Goal: Task Accomplishment & Management: Complete application form

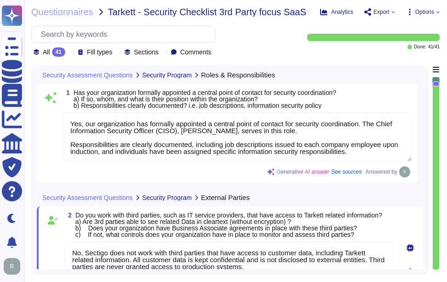
type textarea "Yes, our organization has formally appointed a central point of contact for sec…"
type textarea "No, Sectigo does not work with third parties that have access to customer data,…"
type textarea "Yes, we have documented and approved information security policies, standards, …"
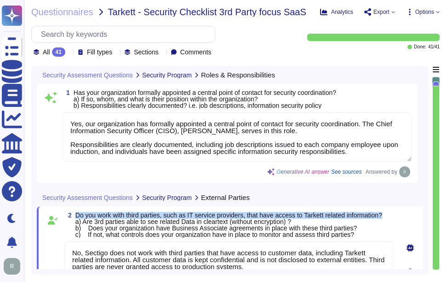
scroll to position [85, 0]
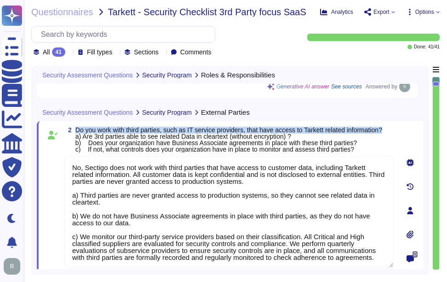
click at [393, 132] on div "2 Do you work with third parties, such as IT service providers, that have acces…" at bounding box center [229, 140] width 330 height 26
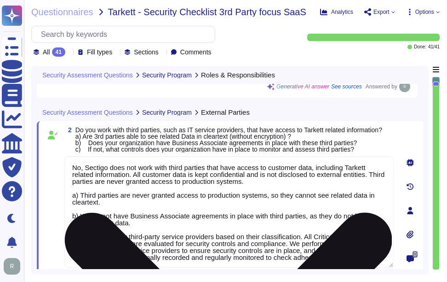
drag, startPoint x: 72, startPoint y: 167, endPoint x: 298, endPoint y: 182, distance: 226.5
click at [298, 182] on textarea "No, Sectigo does not work with third parties that have access to customer data,…" at bounding box center [229, 211] width 330 height 111
click at [291, 213] on textarea "No, Sectigo does not work with third parties that have access to customer data,…" at bounding box center [229, 211] width 330 height 111
drag, startPoint x: 104, startPoint y: 200, endPoint x: 68, endPoint y: 197, distance: 36.5
click at [68, 197] on textarea "No, Sectigo does not work with third parties that have access to customer data,…" at bounding box center [229, 211] width 330 height 111
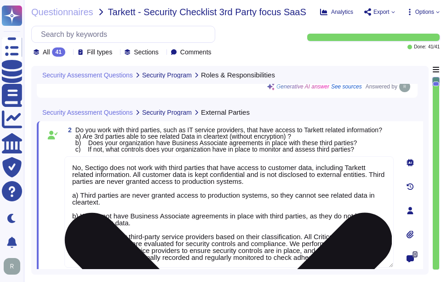
click at [208, 220] on textarea "No, Sectigo does not work with third parties that have access to customer data,…" at bounding box center [229, 211] width 330 height 111
drag, startPoint x: 84, startPoint y: 235, endPoint x: 376, endPoint y: 255, distance: 292.5
click at [376, 255] on textarea "No, Sectigo does not work with third parties that have access to customer data,…" at bounding box center [229, 211] width 330 height 111
click at [319, 210] on textarea "No, Sectigo does not work with third parties that have access to customer data,…" at bounding box center [229, 211] width 330 height 111
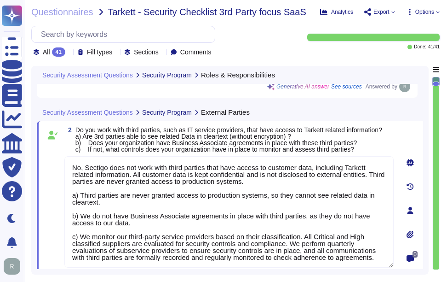
click at [331, 133] on span "Do you work with third parties, such as IT service providers, that have access …" at bounding box center [228, 139] width 307 height 27
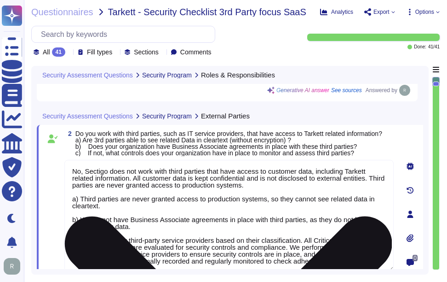
scroll to position [92, 0]
type textarea "Yes"
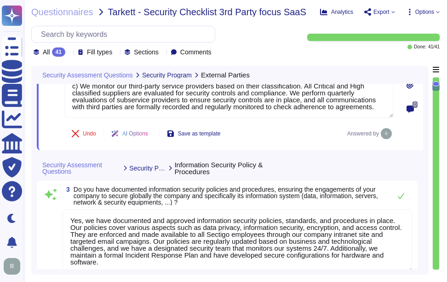
scroll to position [230, 0]
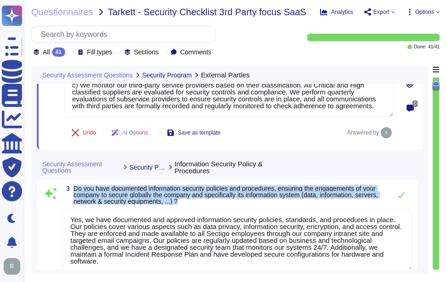
drag, startPoint x: 74, startPoint y: 186, endPoint x: 253, endPoint y: 204, distance: 179.5
click at [253, 204] on div "3 Do you have documented information security policies and procedures, ensuring…" at bounding box center [227, 237] width 370 height 105
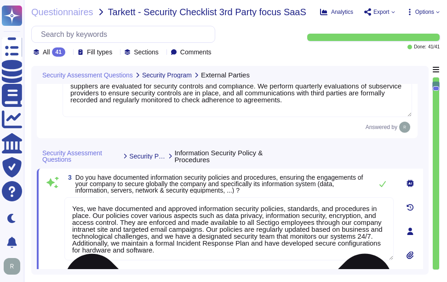
scroll to position [1, 0]
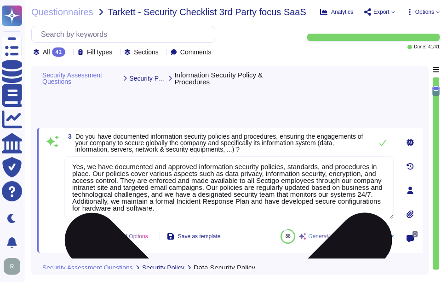
type textarea "The cybersecurity responsibilities and obligations are detailed and maintained …"
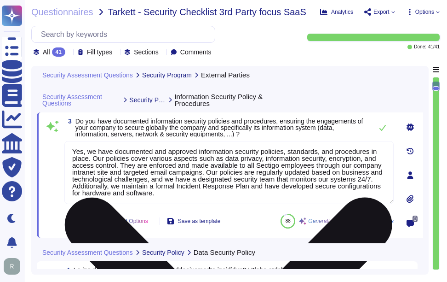
scroll to position [276, 0]
type textarea "No, Sectigo does not work with third parties that have access to customer data,…"
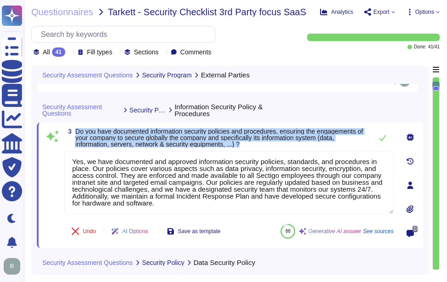
drag, startPoint x: 76, startPoint y: 130, endPoint x: 291, endPoint y: 142, distance: 215.3
click at [291, 142] on span "Do you have documented information security policies and procedures, ensuring t…" at bounding box center [221, 137] width 293 height 19
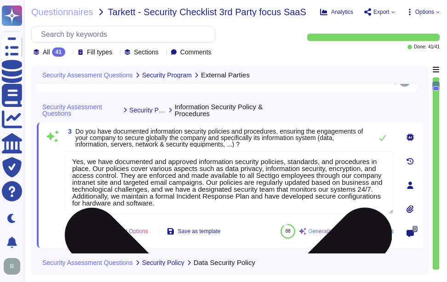
drag, startPoint x: 291, startPoint y: 142, endPoint x: 253, endPoint y: 190, distance: 61.5
click at [253, 190] on textarea "Yes, we have documented and approved information security policies, standards, …" at bounding box center [229, 182] width 330 height 63
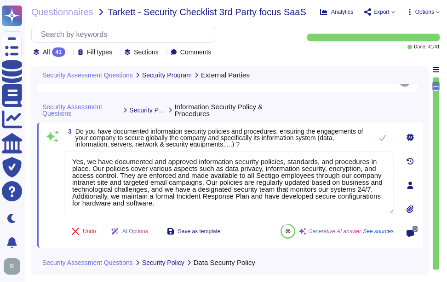
click at [275, 131] on span "Do you have documented information security policies and procedures, ensuring t…" at bounding box center [219, 138] width 288 height 20
click at [382, 140] on icon at bounding box center [383, 138] width 6 height 6
click at [382, 139] on icon at bounding box center [382, 137] width 7 height 7
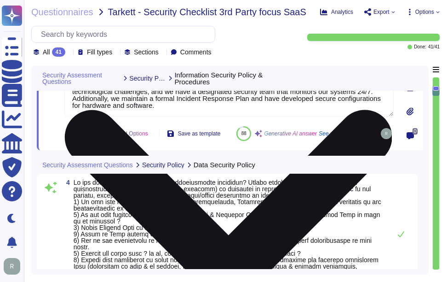
type textarea "The cybersecurity responsibilities and obligations are detailed and maintained …"
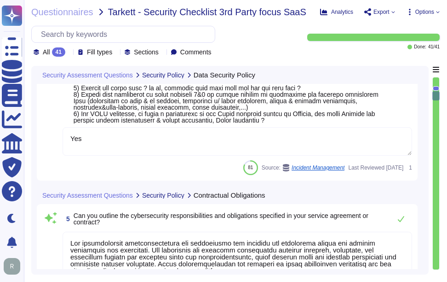
type textarea "Yes, Sectigo maintains cyber insurance coverage that includes protection agains…"
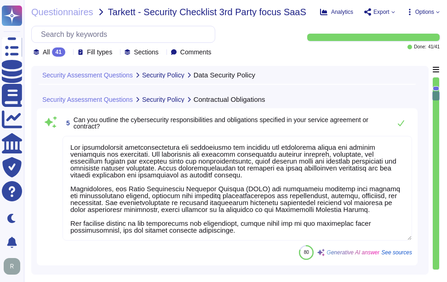
type textarea "Yes, Sectigo has a formal Risk Management process that includes the identificat…"
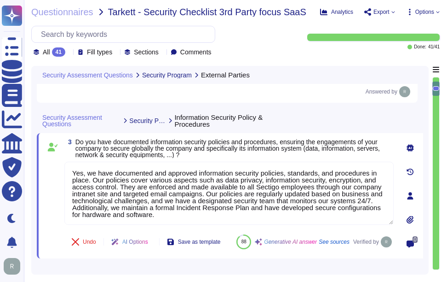
type textarea "No, Sectigo does not work with third parties that have access to customer data,…"
type textarea "Yes, we have documented and approved information security policies, standards, …"
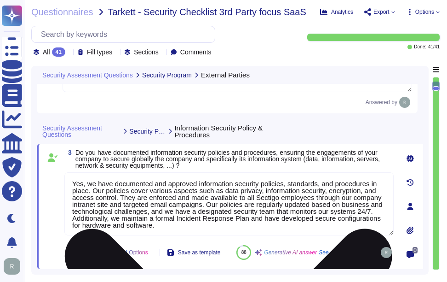
scroll to position [1, 0]
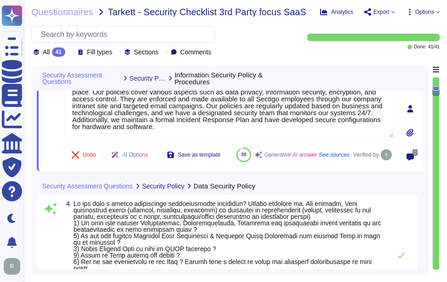
type textarea "The cybersecurity responsibilities and obligations are detailed and maintained …"
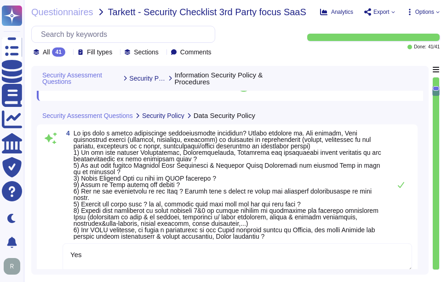
scroll to position [439, 0]
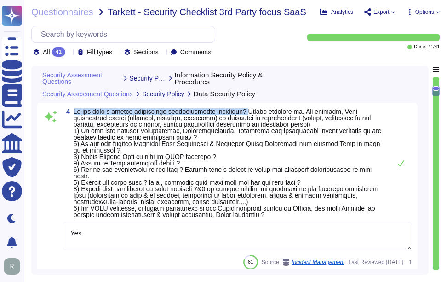
drag, startPoint x: 74, startPoint y: 132, endPoint x: 249, endPoint y: 127, distance: 175.4
click at [249, 127] on div "4 Yes 81 Source: Incident Management Last Reviewed [DATE] 1" at bounding box center [227, 189] width 381 height 172
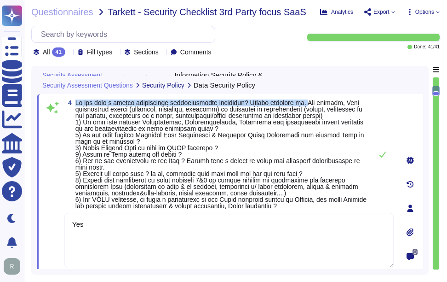
drag, startPoint x: 75, startPoint y: 101, endPoint x: 303, endPoint y: 105, distance: 227.4
click at [303, 105] on span at bounding box center [220, 154] width 291 height 110
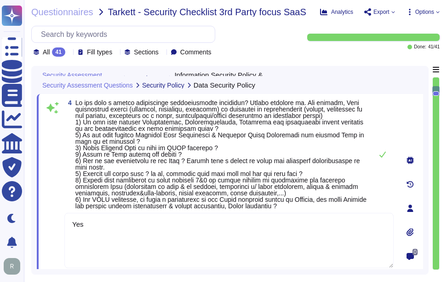
drag, startPoint x: 99, startPoint y: 222, endPoint x: 43, endPoint y: 221, distance: 55.7
click at [43, 221] on div "4 Yes Undo AI Options Save as template 81 Source: Incident Management Last Revi…" at bounding box center [230, 208] width 387 height 228
paste textarea ", Sectigo has a formal information classification procedure that is documented …"
type textarea "Yes, Sectigo has a formal information classification procedure that is document…"
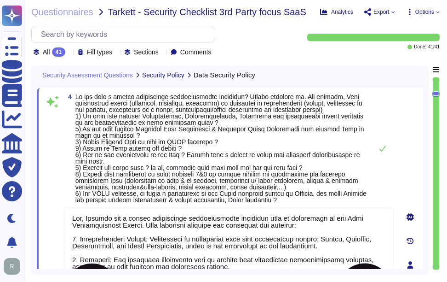
scroll to position [419, 0]
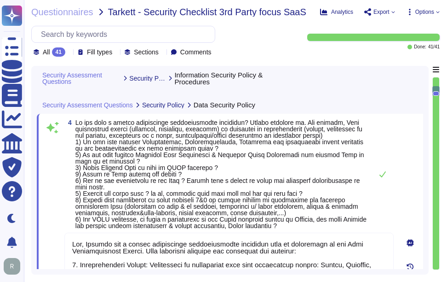
type textarea "Yes, we have documented and approved information security policies, standards, …"
type textarea "Yes, Sectigo has a formal information classification procedure that is document…"
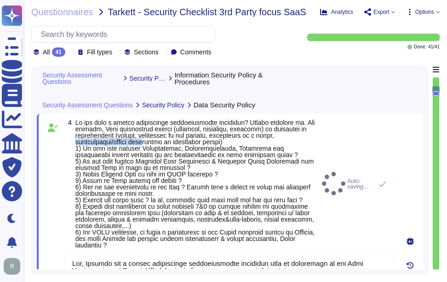
drag, startPoint x: 75, startPoint y: 139, endPoint x: 142, endPoint y: 139, distance: 67.7
click at [142, 139] on span "4" at bounding box center [191, 183] width 254 height 129
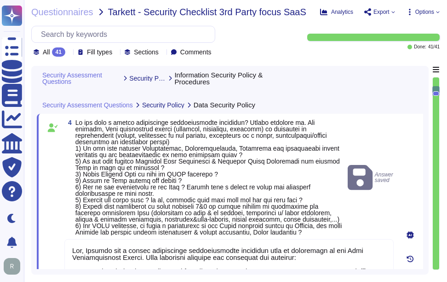
drag, startPoint x: 142, startPoint y: 139, endPoint x: 150, endPoint y: 162, distance: 24.3
click at [150, 162] on span at bounding box center [208, 177] width 267 height 117
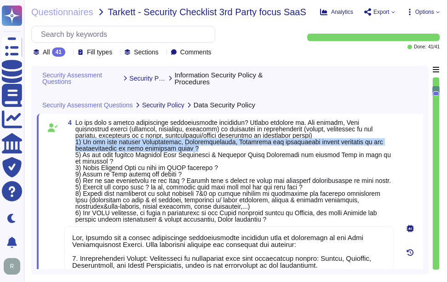
type textarea "The cybersecurity responsibilities and obligations are detailed and maintained …"
drag, startPoint x: 75, startPoint y: 147, endPoint x: 318, endPoint y: 149, distance: 242.6
click at [318, 149] on span at bounding box center [234, 170] width 319 height 103
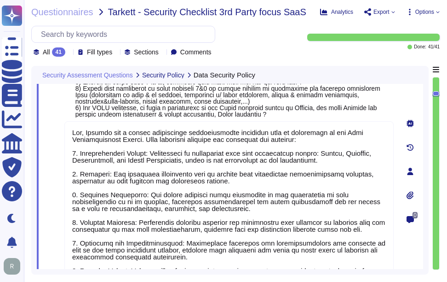
type textarea "Yes, Sectigo maintains cyber insurance coverage that includes protection agains…"
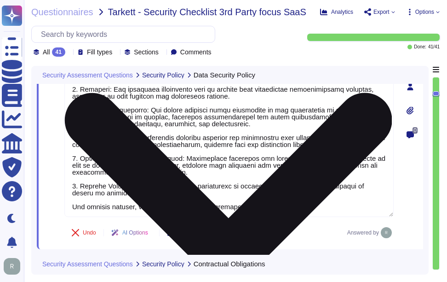
scroll to position [1, 0]
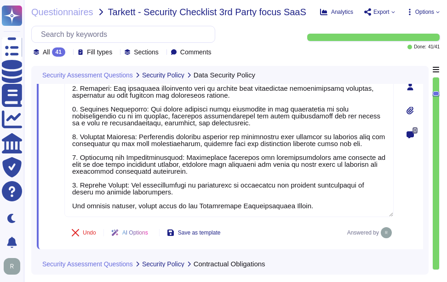
drag, startPoint x: 290, startPoint y: 208, endPoint x: 63, endPoint y: 213, distance: 227.9
click at [63, 213] on div "4 Undo AI Options Save as template Answered by" at bounding box center [219, 87] width 350 height 314
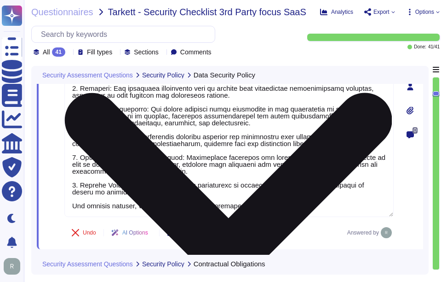
scroll to position [0, 0]
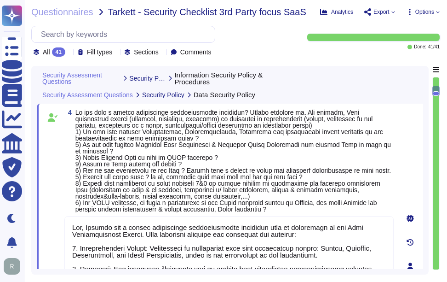
type textarea "Yes, we have documented and approved information security policies, standards, …"
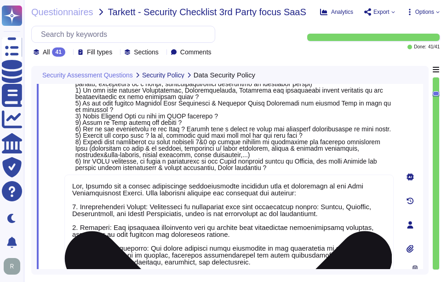
scroll to position [1, 0]
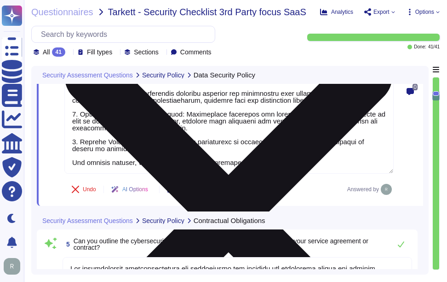
type textarea "Yes, Sectigo maintains cyber insurance coverage that includes protection agains…"
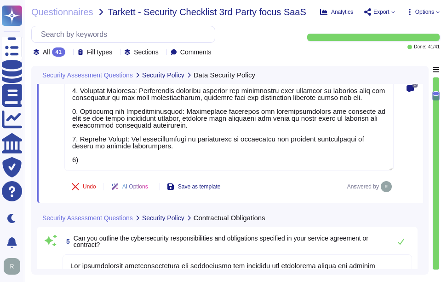
paste textarea "Yes, Sectigo has defined levels of confidentiality, integrity, and availability…"
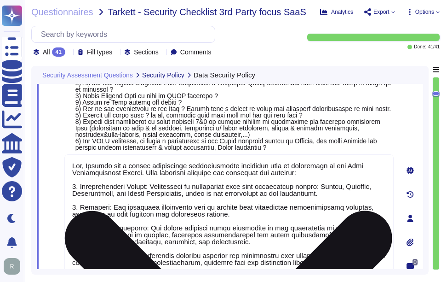
scroll to position [465, 0]
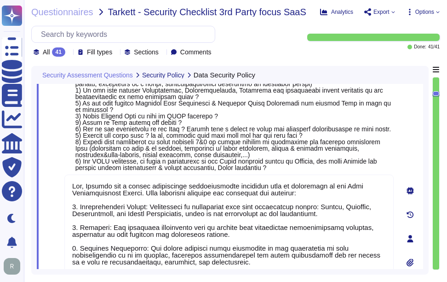
type textarea "Yes, Sectigo has a formal information classification procedure that is document…"
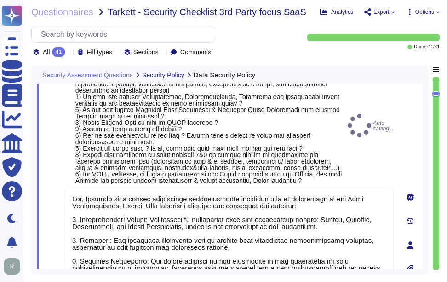
click at [90, 103] on span at bounding box center [208, 125] width 267 height 117
drag, startPoint x: 90, startPoint y: 103, endPoint x: 87, endPoint y: 109, distance: 6.8
click at [87, 109] on span at bounding box center [208, 125] width 267 height 117
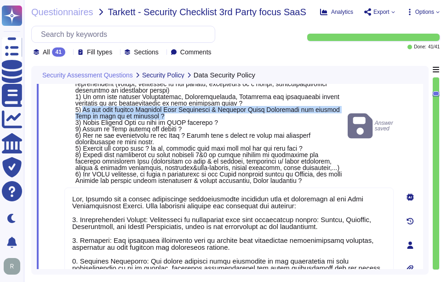
drag, startPoint x: 84, startPoint y: 109, endPoint x: 163, endPoint y: 116, distance: 79.4
click at [163, 116] on span at bounding box center [209, 126] width 269 height 116
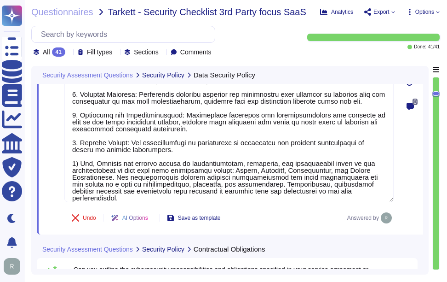
scroll to position [649, 0]
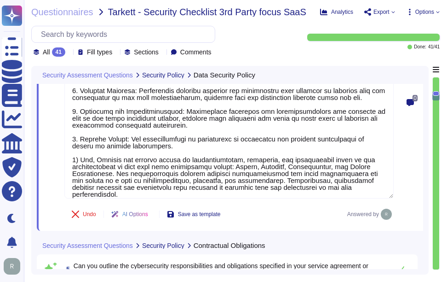
type textarea "Yes, Sectigo maintains cyber insurance coverage that includes protection agains…"
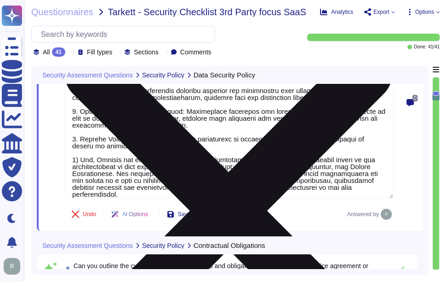
click at [288, 190] on textarea at bounding box center [229, 94] width 330 height 208
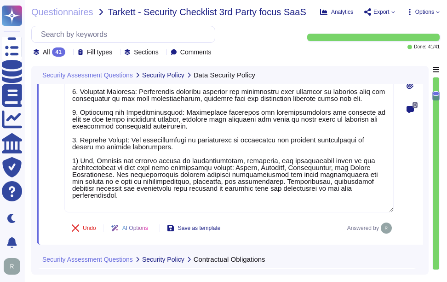
type textarea "Yes, Sectigo has a formal information classification procedure that is document…"
type textarea "Yes, Sectigo maintains cyber insurance coverage that includes protection agains…"
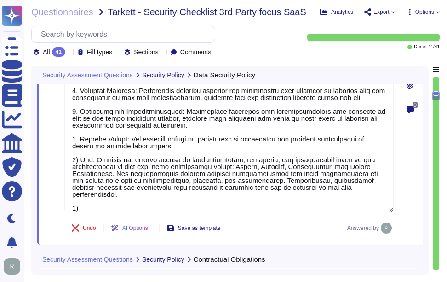
paste textarea "Yes, our organization has defined Recovery Time Objectives (RTO) and Recovery P…"
type textarea "Yes, Sectigo has a formal information classification procedure that is document…"
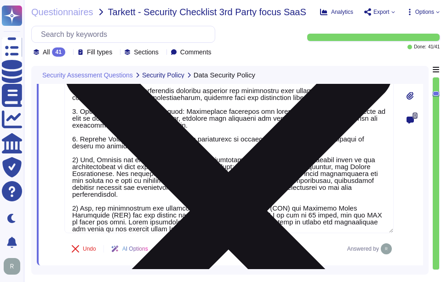
scroll to position [0, 0]
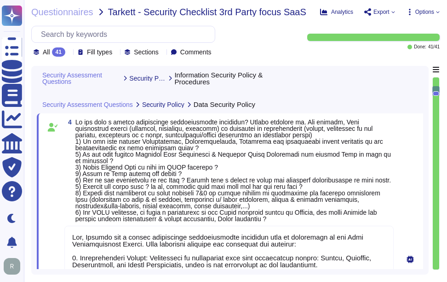
type textarea "Yes, we have documented and approved information security policies, standards, …"
type textarea "Yes, Sectigo has a formal information classification procedure that is document…"
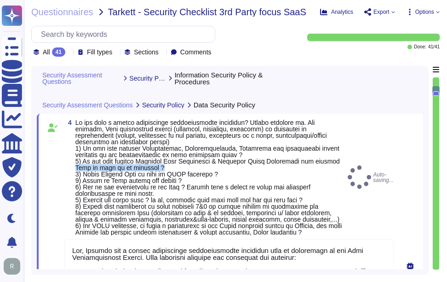
drag, startPoint x: 75, startPoint y: 166, endPoint x: 191, endPoint y: 166, distance: 115.5
click at [191, 166] on span at bounding box center [209, 177] width 269 height 116
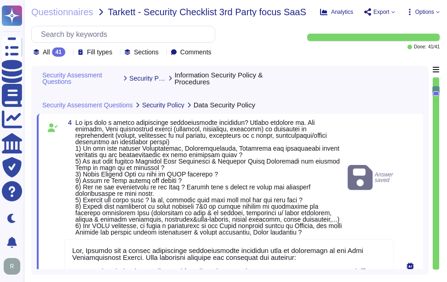
click at [78, 173] on span at bounding box center [208, 177] width 267 height 117
drag, startPoint x: 84, startPoint y: 173, endPoint x: 223, endPoint y: 173, distance: 139.0
click at [223, 173] on span at bounding box center [209, 177] width 269 height 116
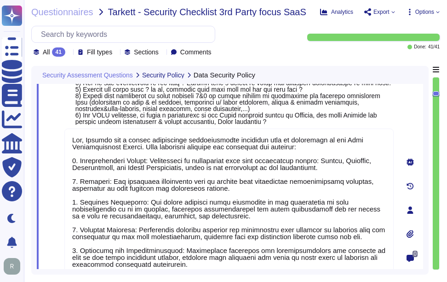
type textarea "The cybersecurity responsibilities and obligations are detailed and maintained …"
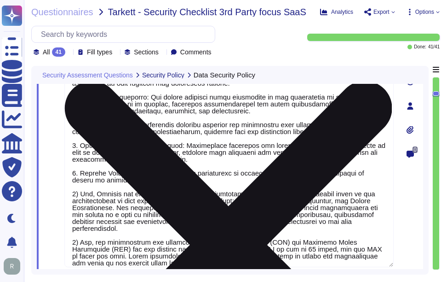
scroll to position [696, 0]
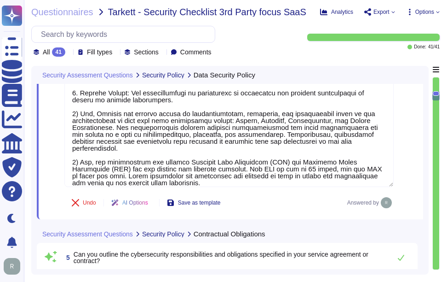
type textarea "Yes, Sectigo maintains cyber insurance coverage that includes protection agains…"
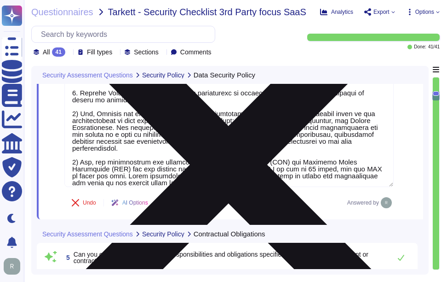
click at [206, 176] on textarea at bounding box center [229, 65] width 330 height 243
type textarea "Yes, Sectigo has a formal information classification procedure that is document…"
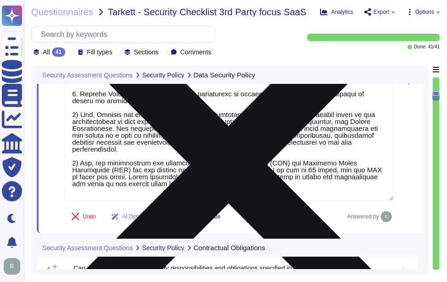
type textarea "Yes, Sectigo maintains cyber insurance coverage that includes protection agains…"
paste textarea "Customer data used by the SaaS provider includes applicant names, system userna…"
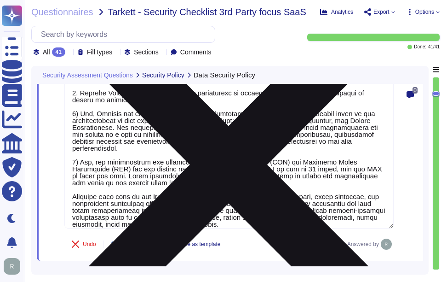
click at [71, 187] on textarea at bounding box center [229, 86] width 330 height 284
drag, startPoint x: 153, startPoint y: 190, endPoint x: 207, endPoint y: 191, distance: 54.3
click at [207, 191] on textarea at bounding box center [229, 86] width 330 height 284
type textarea "Yes, Sectigo has a formal information classification procedure that is document…"
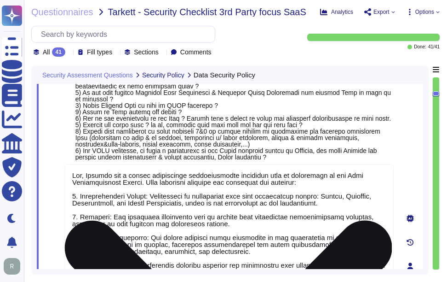
scroll to position [419, 0]
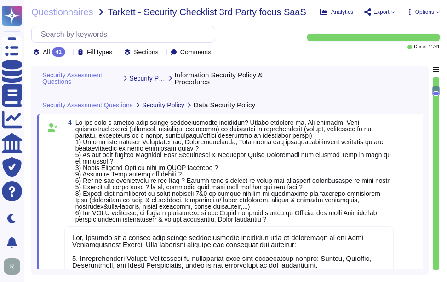
type textarea "Yes, we have documented and approved information security policies, standards, …"
type textarea "Yes, Sectigo has a formal information classification procedure that is document…"
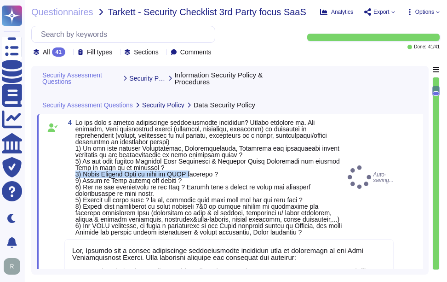
drag, startPoint x: 76, startPoint y: 174, endPoint x: 193, endPoint y: 172, distance: 117.4
click at [193, 172] on span at bounding box center [208, 177] width 267 height 117
click at [93, 183] on span at bounding box center [208, 177] width 267 height 117
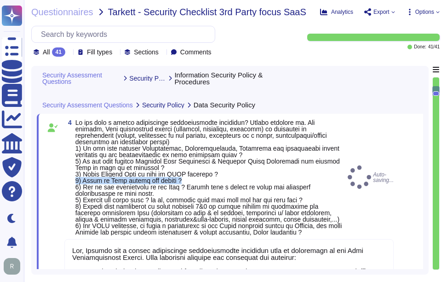
drag, startPoint x: 75, startPoint y: 179, endPoint x: 200, endPoint y: 179, distance: 124.7
click at [200, 179] on span "4" at bounding box center [204, 177] width 280 height 116
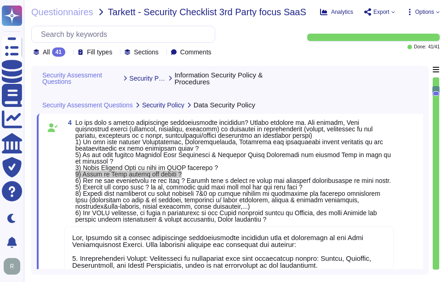
scroll to position [1, 0]
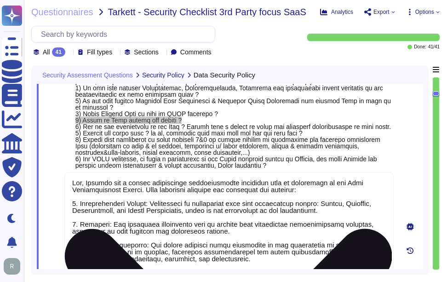
type textarea "The cybersecurity responsibilities and obligations are detailed and maintained …"
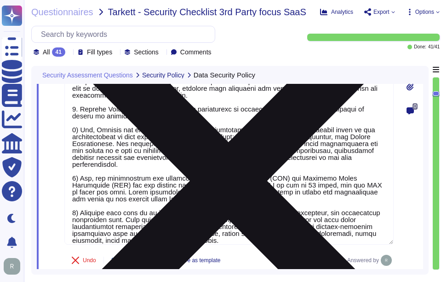
scroll to position [696, 0]
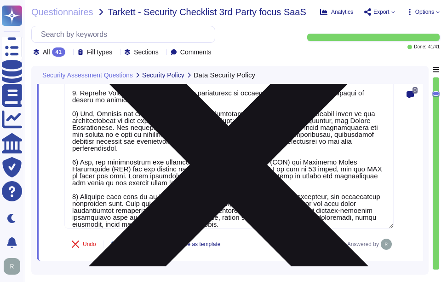
click at [235, 218] on textarea at bounding box center [229, 86] width 330 height 284
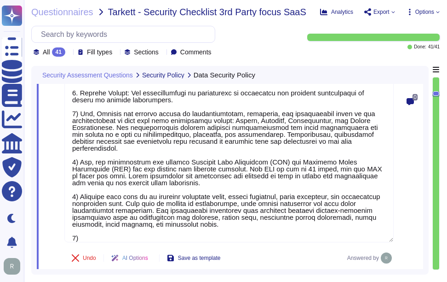
paste textarea "Data is hosted and stored in colocation centers located in [GEOGRAPHIC_DATA], […"
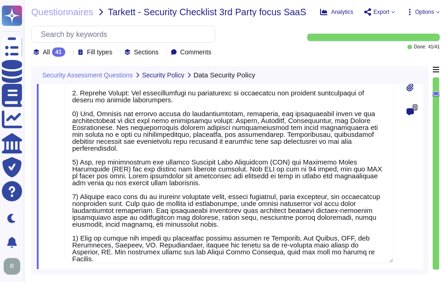
type textarea "Yes, Sectigo has a formal information classification procedure that is document…"
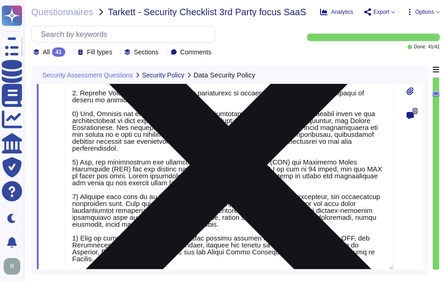
scroll to position [0, 0]
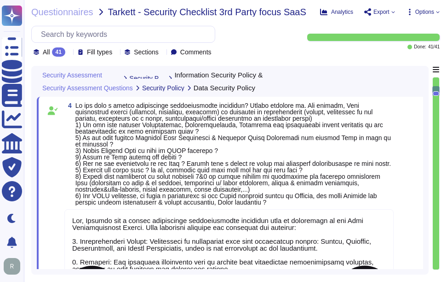
type textarea "Yes, we have documented and approved information security policies, standards, …"
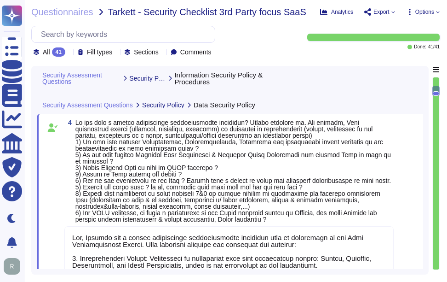
type textarea "Yes, Sectigo has a formal information classification procedure that is document…"
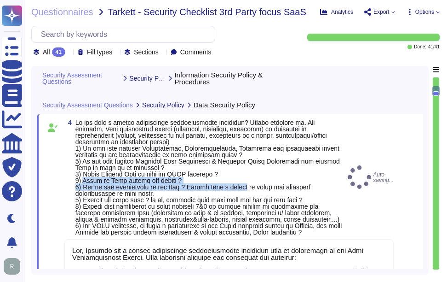
drag, startPoint x: 84, startPoint y: 180, endPoint x: 247, endPoint y: 184, distance: 163.5
click at [247, 184] on span at bounding box center [208, 177] width 267 height 117
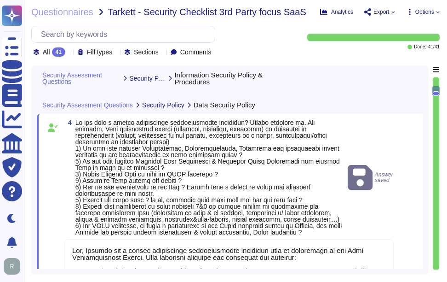
drag, startPoint x: 247, startPoint y: 184, endPoint x: 98, endPoint y: 201, distance: 150.6
click at [98, 201] on span at bounding box center [208, 177] width 267 height 117
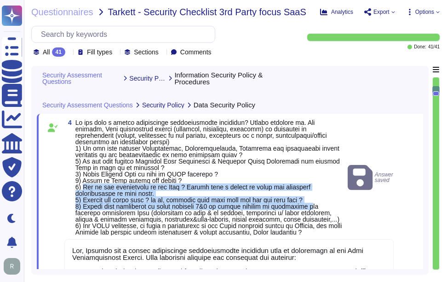
drag, startPoint x: 84, startPoint y: 187, endPoint x: 318, endPoint y: 193, distance: 233.9
click at [318, 193] on span at bounding box center [208, 177] width 267 height 117
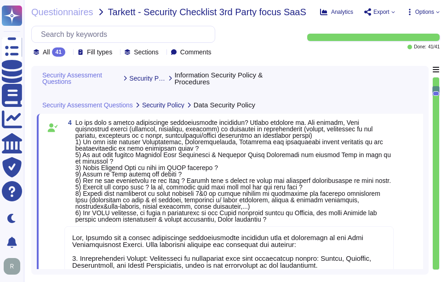
drag, startPoint x: 318, startPoint y: 193, endPoint x: 145, endPoint y: 205, distance: 173.0
click at [145, 205] on span at bounding box center [233, 171] width 316 height 104
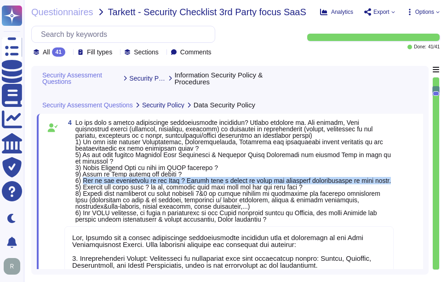
drag, startPoint x: 84, startPoint y: 181, endPoint x: 390, endPoint y: 181, distance: 306.1
click at [390, 181] on span at bounding box center [233, 171] width 316 height 104
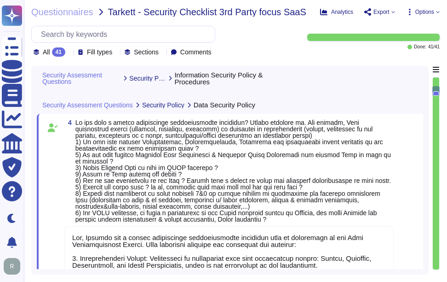
click at [203, 189] on span at bounding box center [233, 171] width 316 height 104
drag, startPoint x: 82, startPoint y: 181, endPoint x: 188, endPoint y: 180, distance: 105.9
click at [188, 180] on span at bounding box center [233, 171] width 316 height 104
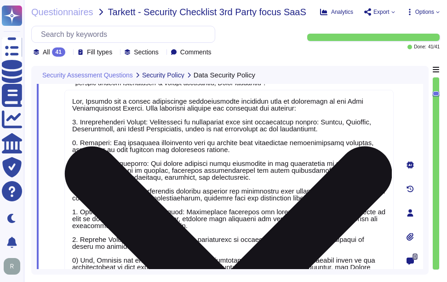
scroll to position [603, 0]
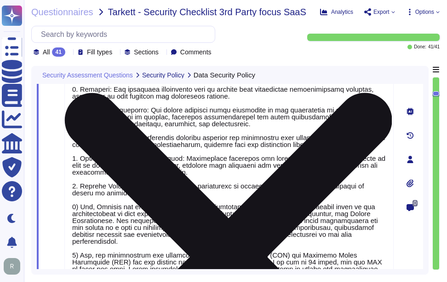
type textarea "The cybersecurity responsibilities and obligations are detailed and maintained …"
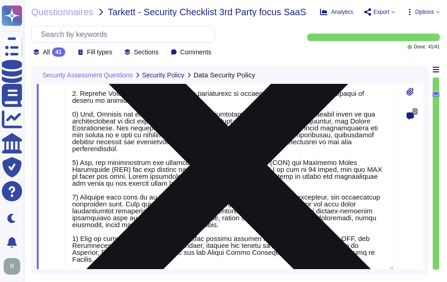
scroll to position [696, 0]
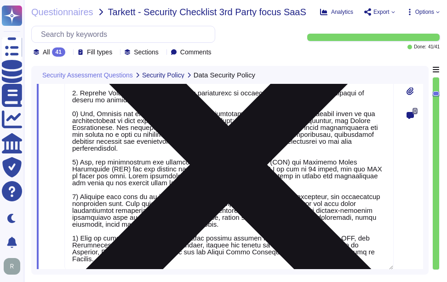
click at [368, 248] on textarea at bounding box center [229, 106] width 330 height 325
paste textarea "The proprietary of the data is the Asset Owner of that data set."
click at [79, 256] on textarea at bounding box center [229, 110] width 330 height 332
type textarea "Yes, Sectigo has a formal information classification procedure that is document…"
click at [293, 248] on textarea at bounding box center [229, 110] width 330 height 332
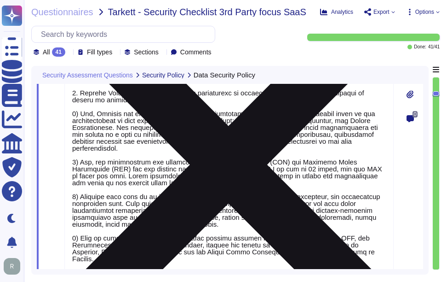
click at [287, 258] on textarea at bounding box center [229, 110] width 330 height 332
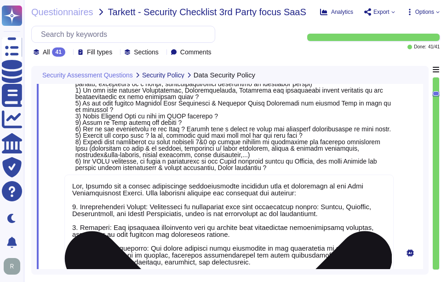
scroll to position [419, 0]
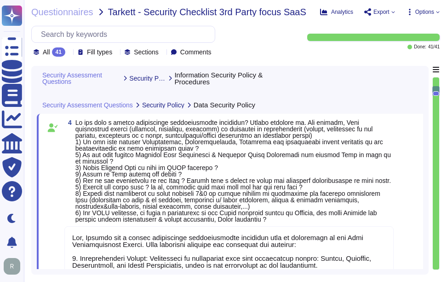
type textarea "Yes, we have documented and approved information security policies, standards, …"
type textarea "Yes, Sectigo has a formal information classification procedure that is document…"
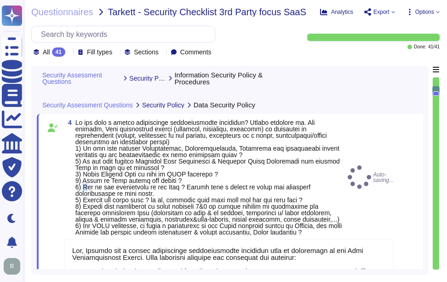
drag, startPoint x: 83, startPoint y: 186, endPoint x: 89, endPoint y: 186, distance: 6.0
click at [89, 186] on span at bounding box center [208, 177] width 267 height 117
drag, startPoint x: 89, startPoint y: 186, endPoint x: 91, endPoint y: 198, distance: 12.0
click at [91, 198] on span at bounding box center [208, 177] width 267 height 117
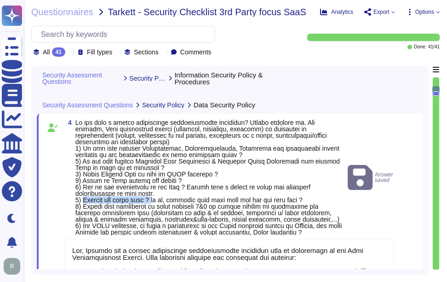
drag, startPoint x: 83, startPoint y: 199, endPoint x: 152, endPoint y: 199, distance: 69.5
click at [152, 199] on span at bounding box center [208, 177] width 267 height 117
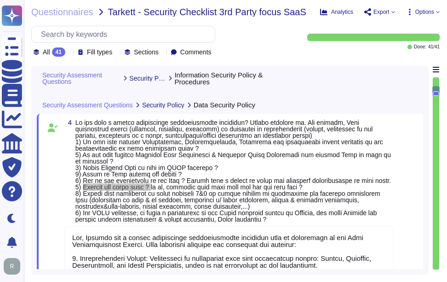
scroll to position [1, 0]
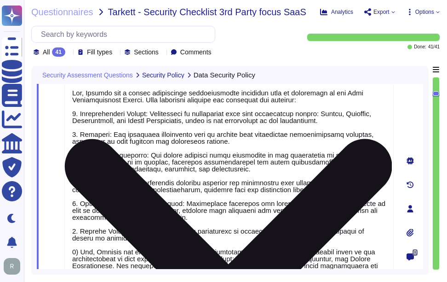
type textarea "The cybersecurity responsibilities and obligations are detailed and maintained …"
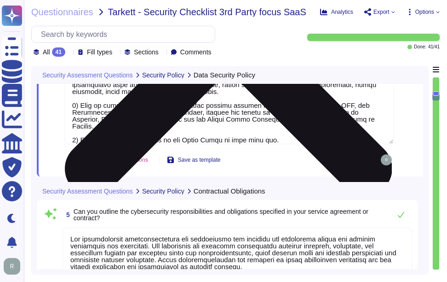
type textarea "Yes, Sectigo maintains cyber insurance coverage that includes protection agains…"
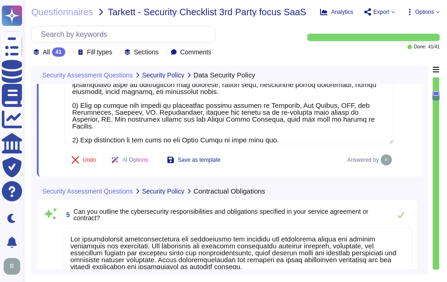
scroll to position [834, 0]
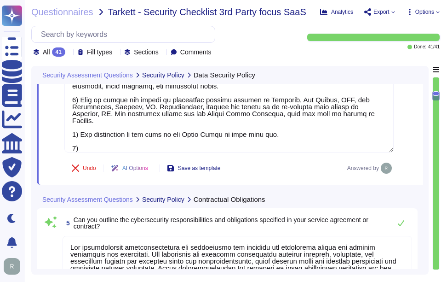
paste textarea "We do not guarantee data deletion. The data in SCM are not sensitive, are avail…"
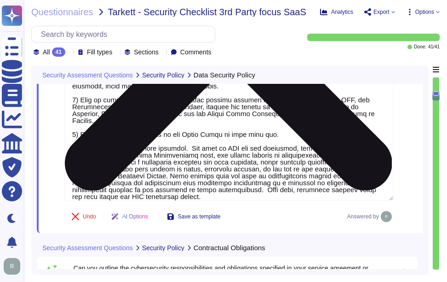
drag, startPoint x: 192, startPoint y: 133, endPoint x: 79, endPoint y: 135, distance: 113.2
click at [79, 135] on textarea at bounding box center [229, 3] width 330 height 394
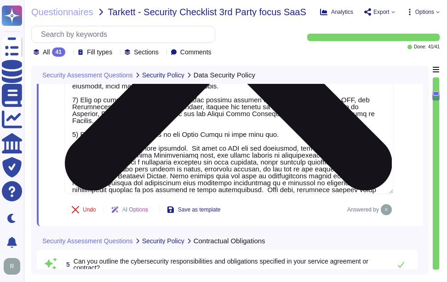
scroll to position [0, 0]
type textarea "Yes, Sectigo has a formal information classification procedure that is document…"
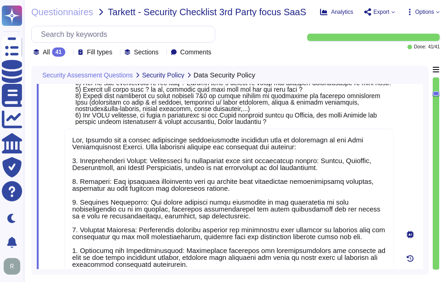
scroll to position [419, 0]
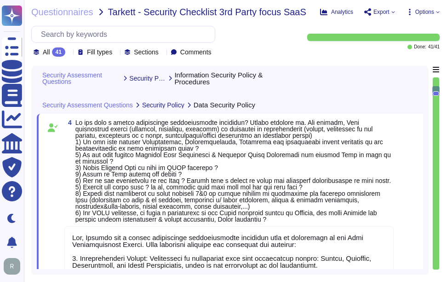
type textarea "Yes, we have documented and approved information security policies, standards, …"
type textarea "Yes, Sectigo has a formal information classification procedure that is document…"
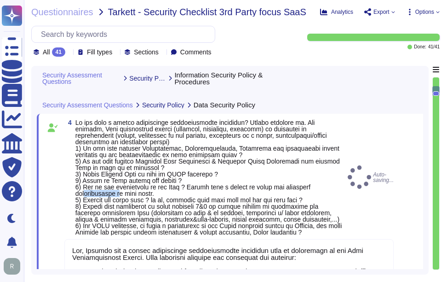
drag, startPoint x: 84, startPoint y: 192, endPoint x: 118, endPoint y: 192, distance: 34.5
click at [118, 192] on span at bounding box center [208, 177] width 267 height 117
drag, startPoint x: 118, startPoint y: 192, endPoint x: 112, endPoint y: 209, distance: 17.8
click at [112, 209] on span at bounding box center [208, 177] width 267 height 117
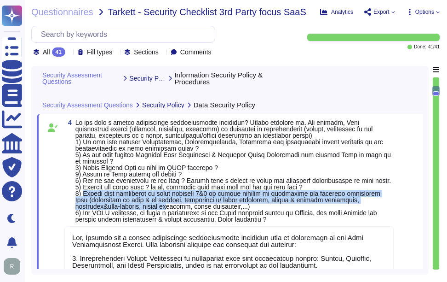
drag, startPoint x: 83, startPoint y: 204, endPoint x: 172, endPoint y: 207, distance: 89.3
click at [172, 207] on span at bounding box center [233, 171] width 316 height 104
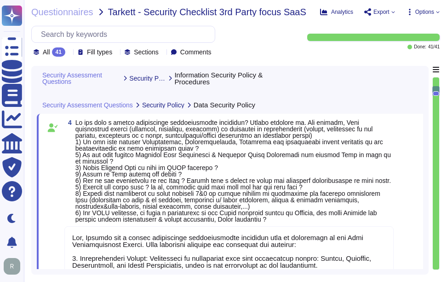
click at [366, 169] on span at bounding box center [234, 170] width 319 height 103
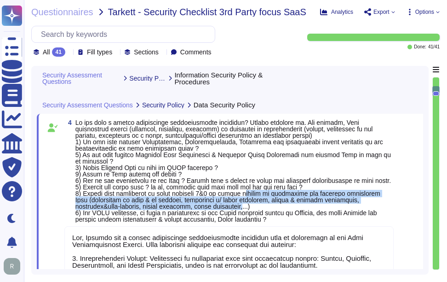
drag, startPoint x: 243, startPoint y: 194, endPoint x: 251, endPoint y: 210, distance: 17.7
click at [251, 210] on span at bounding box center [233, 171] width 316 height 104
drag, startPoint x: 251, startPoint y: 210, endPoint x: 243, endPoint y: 192, distance: 19.8
click at [243, 192] on span at bounding box center [233, 171] width 316 height 104
drag, startPoint x: 226, startPoint y: 194, endPoint x: 251, endPoint y: 207, distance: 27.8
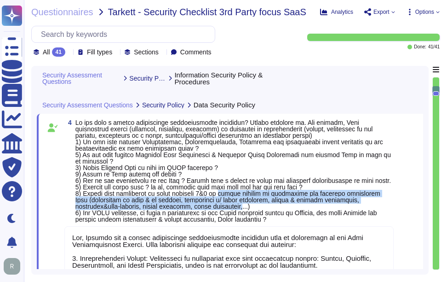
click at [251, 207] on span at bounding box center [233, 171] width 316 height 104
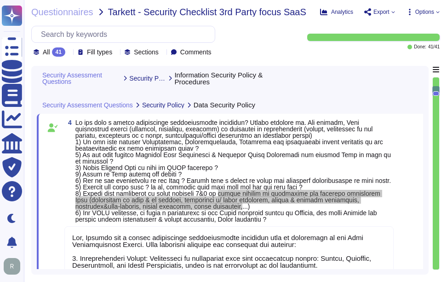
scroll to position [1, 0]
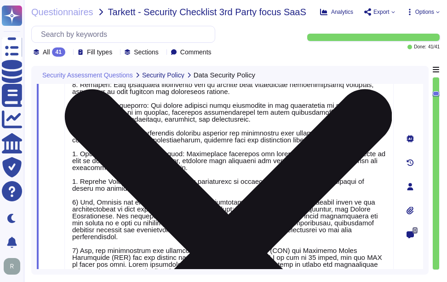
type textarea "The cybersecurity responsibilities and obligations are detailed and maintained …"
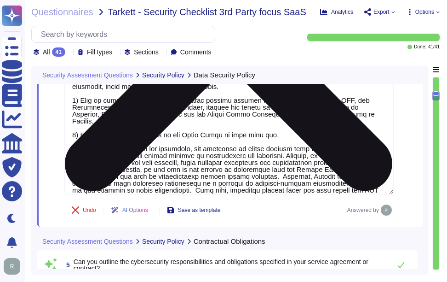
scroll to position [834, 0]
type textarea "Yes, Sectigo maintains cyber insurance coverage that includes protection agains…"
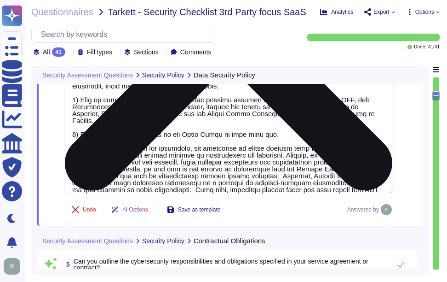
click at [329, 180] on textarea at bounding box center [229, 0] width 330 height 388
click at [324, 178] on textarea at bounding box center [229, 0] width 330 height 388
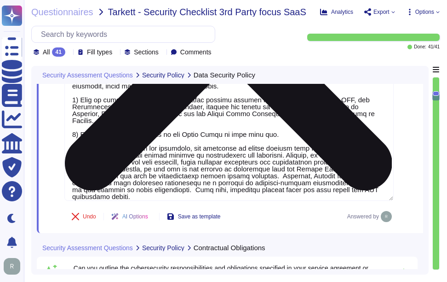
type textarea "Yes, Sectigo maintains cyber insurance coverage that includes protection agains…"
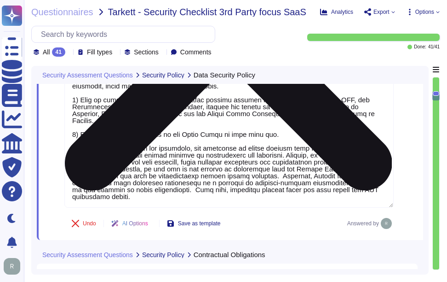
paste textarea "7) Sectigo employs a comprehensive set of mechanisms and controls to protect da…"
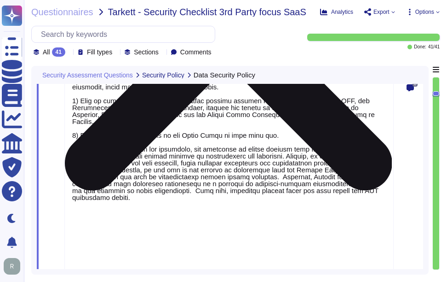
type textarea "Yes, Sectigo has a formal information classification procedure that is document…"
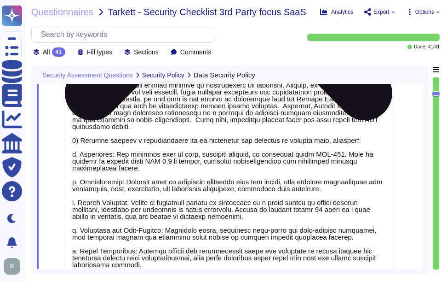
scroll to position [0, 0]
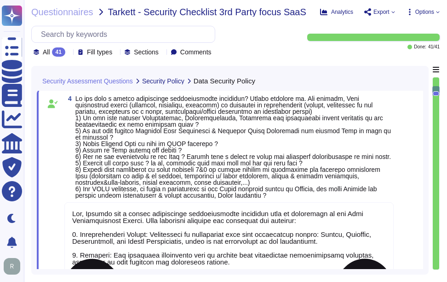
type textarea "Yes, we have documented and approved information security policies, standards, …"
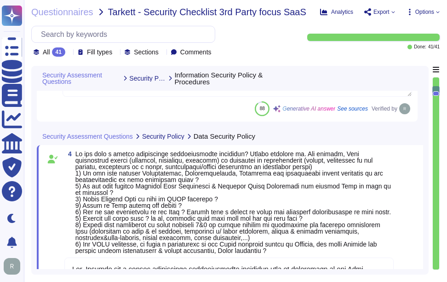
scroll to position [443, 0]
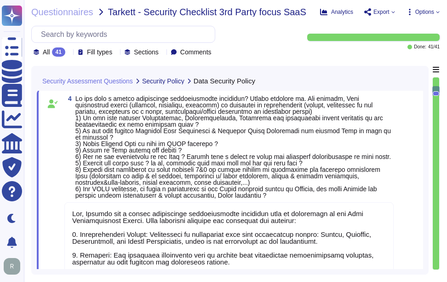
type textarea "Yes, Sectigo has a formal information classification procedure that is document…"
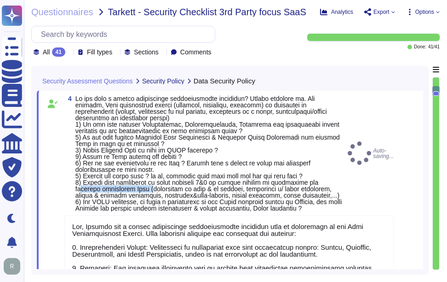
drag, startPoint x: 81, startPoint y: 187, endPoint x: 151, endPoint y: 189, distance: 69.1
click at [151, 189] on span at bounding box center [208, 153] width 267 height 117
drag, startPoint x: 151, startPoint y: 189, endPoint x: 101, endPoint y: 203, distance: 51.8
click at [101, 203] on span at bounding box center [208, 153] width 267 height 117
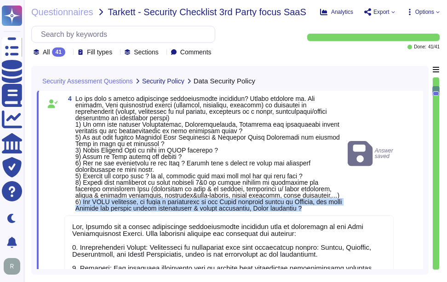
drag, startPoint x: 82, startPoint y: 200, endPoint x: 343, endPoint y: 208, distance: 261.6
click at [343, 208] on span at bounding box center [209, 153] width 269 height 116
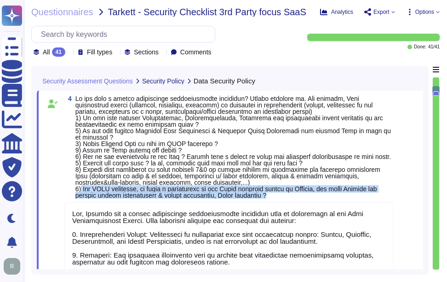
click at [95, 193] on span at bounding box center [233, 147] width 316 height 104
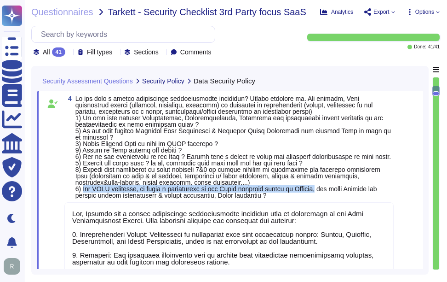
drag, startPoint x: 82, startPoint y: 189, endPoint x: 321, endPoint y: 188, distance: 238.4
click at [321, 188] on span at bounding box center [233, 147] width 316 height 104
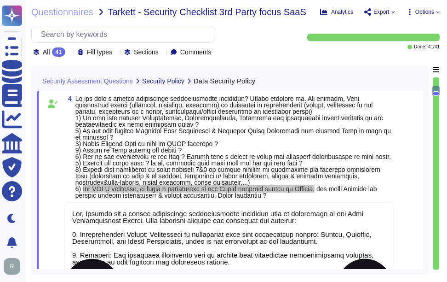
scroll to position [1, 0]
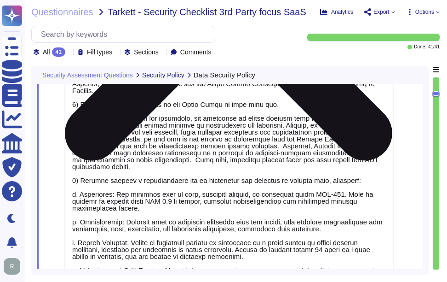
type textarea "The cybersecurity responsibilities and obligations are detailed and maintained …"
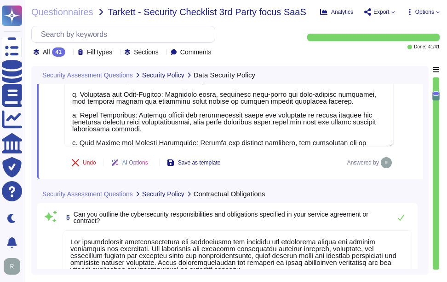
type textarea "Yes, Sectigo maintains cyber insurance coverage that includes protection agains…"
type textarea "Yes, Sectigo has a formal Risk Management process that includes the identificat…"
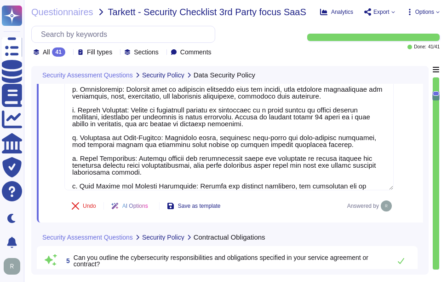
scroll to position [996, 0]
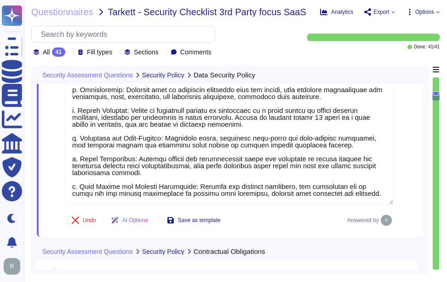
paste textarea "The product offers two cloud options: an instance hosted in Google Cloud Platfo…"
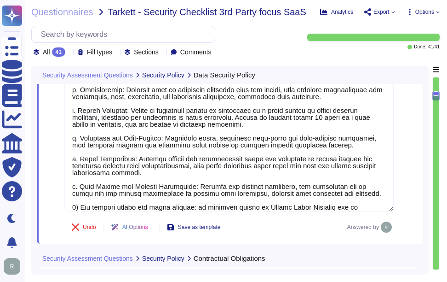
type textarea "Yes, Sectigo has a formal information classification procedure that is document…"
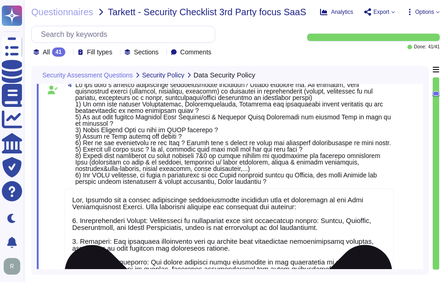
scroll to position [397, 0]
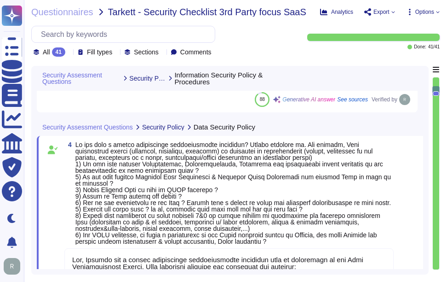
type textarea "Yes, we have documented and approved information security policies, standards, …"
click at [347, 187] on span at bounding box center [234, 192] width 319 height 103
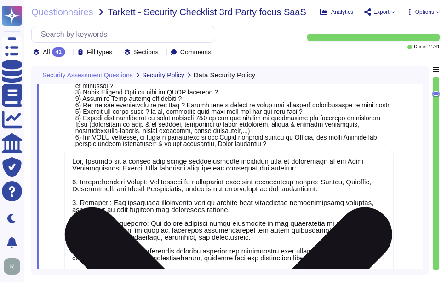
scroll to position [0, 0]
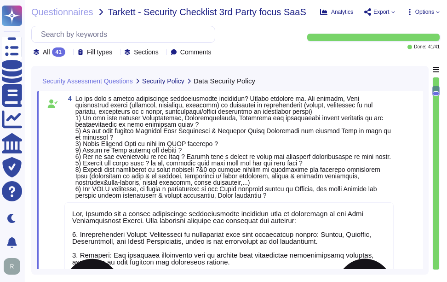
type textarea "Yes, we have documented and approved information security policies, standards, …"
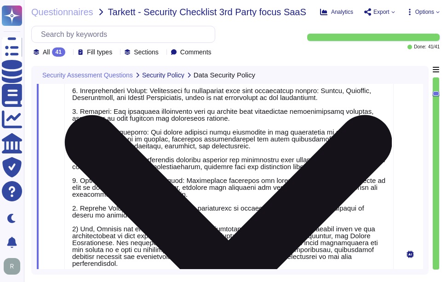
scroll to position [1, 0]
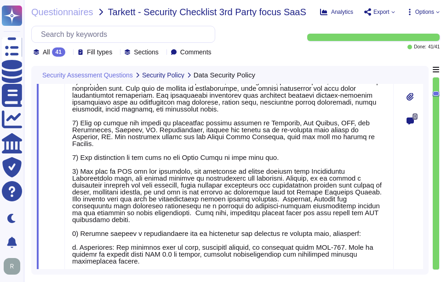
type textarea "The cybersecurity responsibilities and obligations are detailed and maintained …"
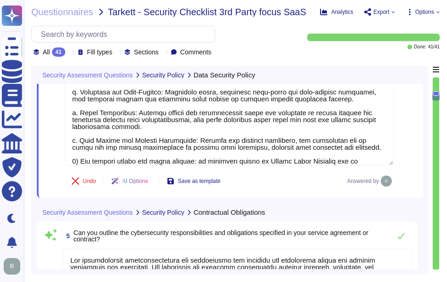
type textarea "Yes, Sectigo maintains cyber insurance coverage that includes protection agains…"
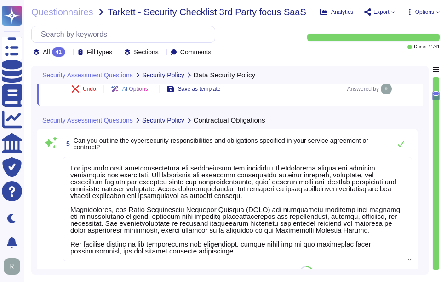
type textarea "Yes, Sectigo has a formal Risk Management process that includes the identificat…"
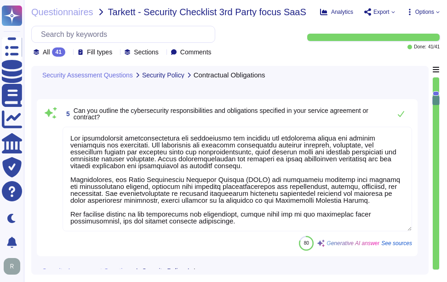
scroll to position [1180, 0]
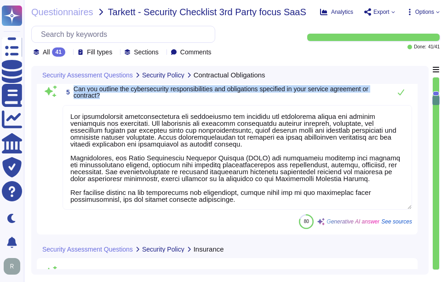
drag, startPoint x: 74, startPoint y: 88, endPoint x: 110, endPoint y: 97, distance: 37.8
click at [110, 97] on span "Can you outline the cybersecurity responsibilities and obligations specified in…" at bounding box center [230, 92] width 313 height 13
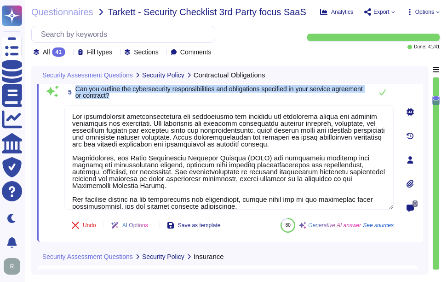
drag, startPoint x: 76, startPoint y: 86, endPoint x: 152, endPoint y: 94, distance: 76.4
click at [152, 94] on span "Can you outline the cybersecurity responsibilities and obligations specified in…" at bounding box center [221, 92] width 293 height 13
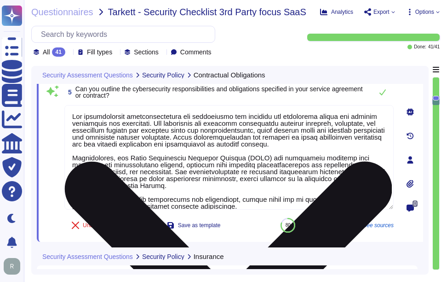
click at [189, 163] on textarea at bounding box center [229, 157] width 330 height 104
paste textarea "our service agreements and guidelines. Our documented and approved information …"
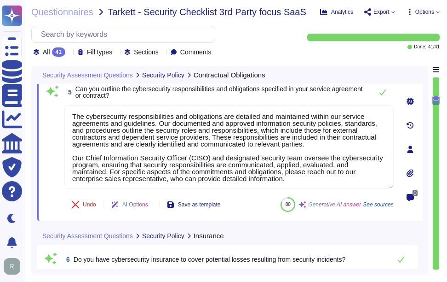
type textarea "The cybersecurity responsibilities and obligations are detailed and maintained …"
click at [283, 87] on span "Can you outline the cybersecurity responsibilities and obligations specified in…" at bounding box center [219, 92] width 288 height 14
